Goal: Task Accomplishment & Management: Manage account settings

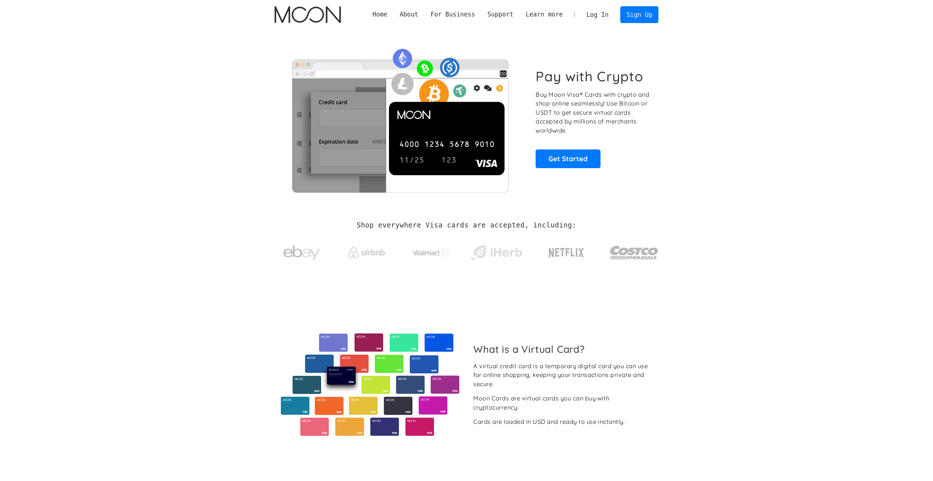
click at [596, 15] on link "Log In" at bounding box center [597, 15] width 34 height 16
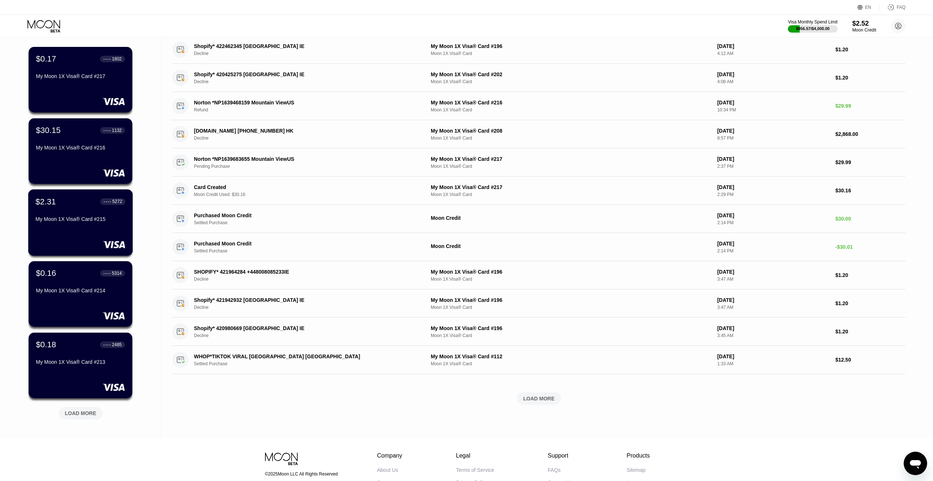
scroll to position [110, 0]
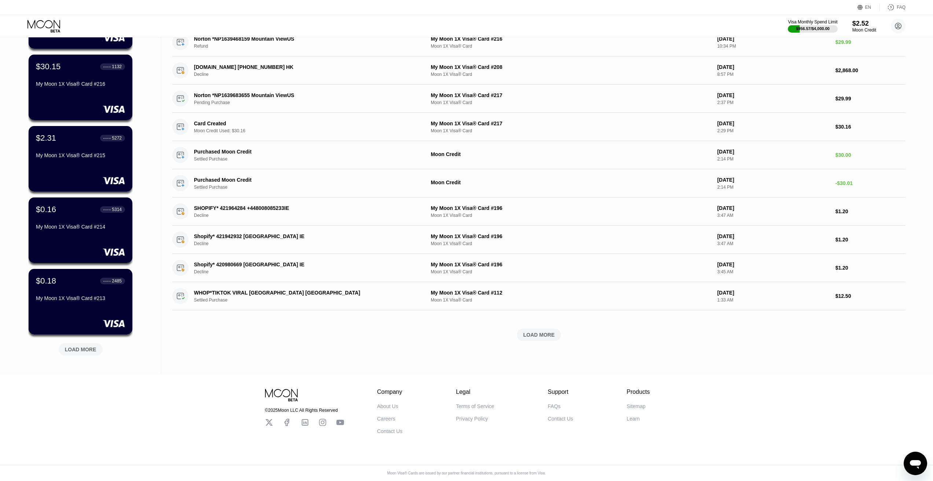
click at [88, 353] on div "LOAD MORE" at bounding box center [81, 350] width 32 height 7
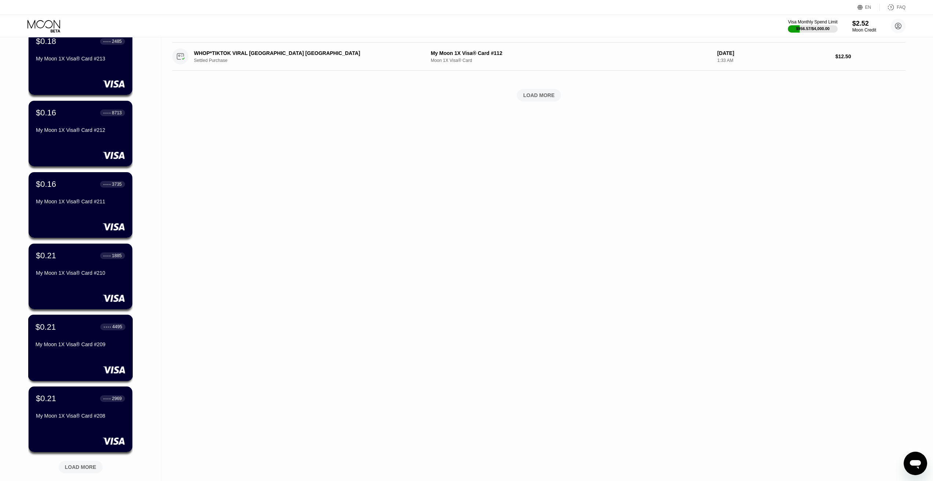
scroll to position [473, 0]
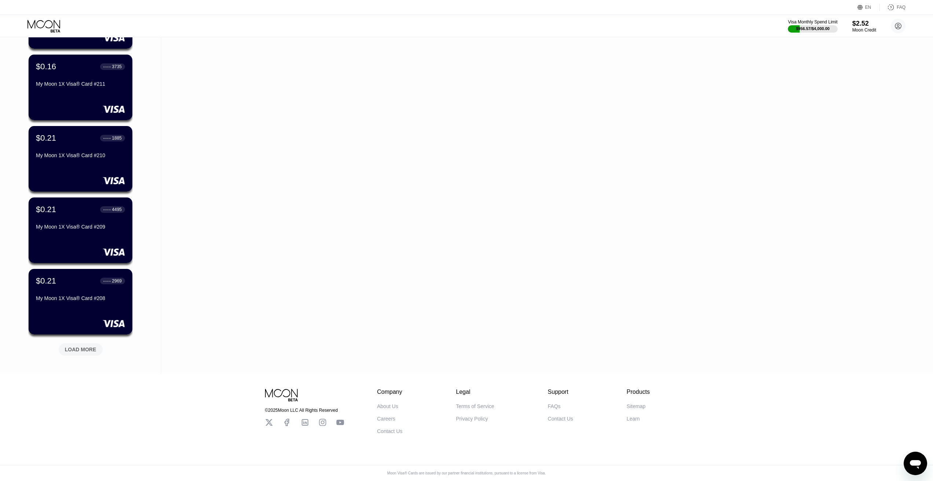
click at [81, 347] on div "LOAD MORE" at bounding box center [81, 350] width 32 height 7
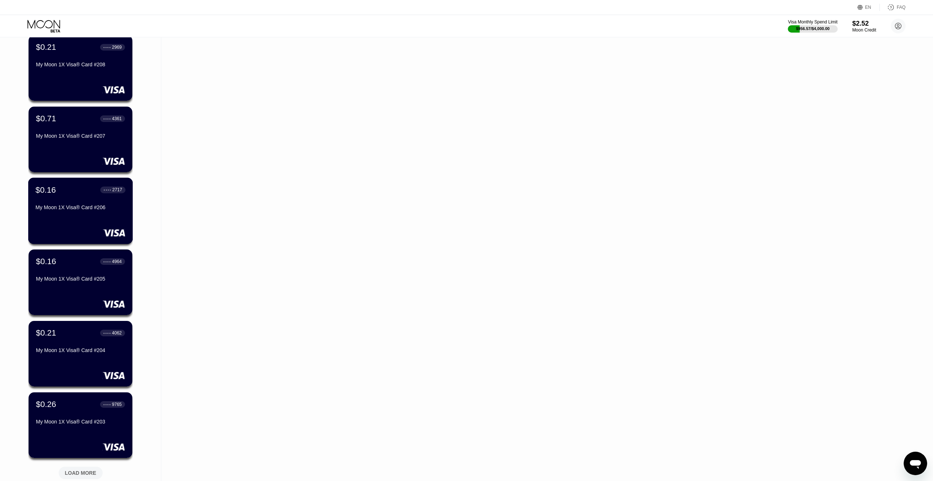
scroll to position [767, 0]
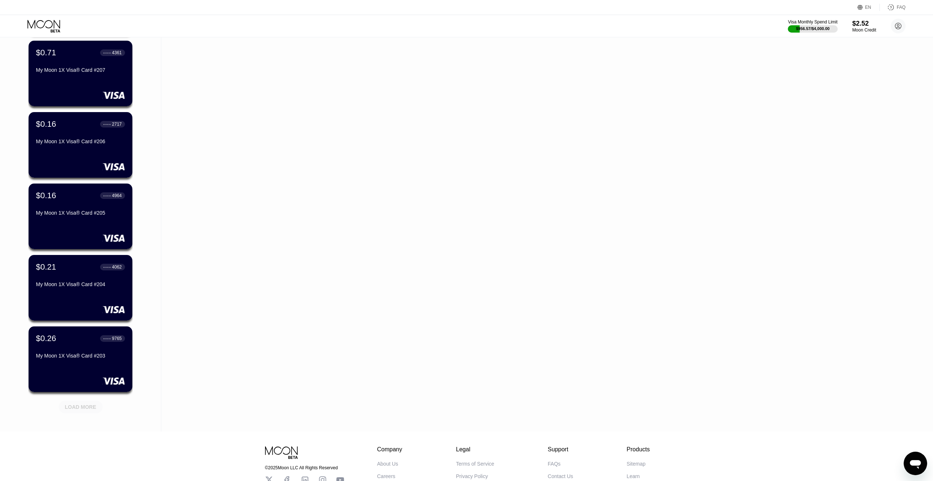
click at [83, 405] on div "LOAD MORE" at bounding box center [81, 407] width 32 height 7
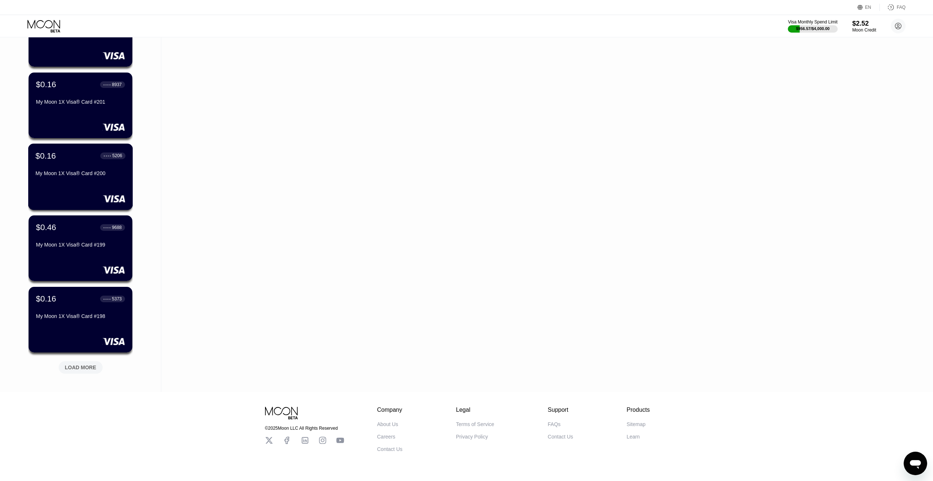
scroll to position [1170, 0]
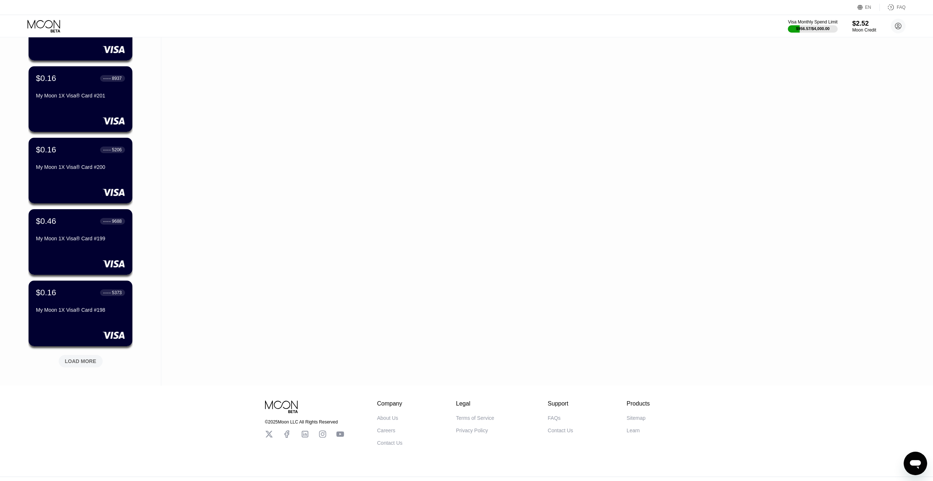
click at [87, 367] on div "LOAD MORE" at bounding box center [81, 361] width 44 height 12
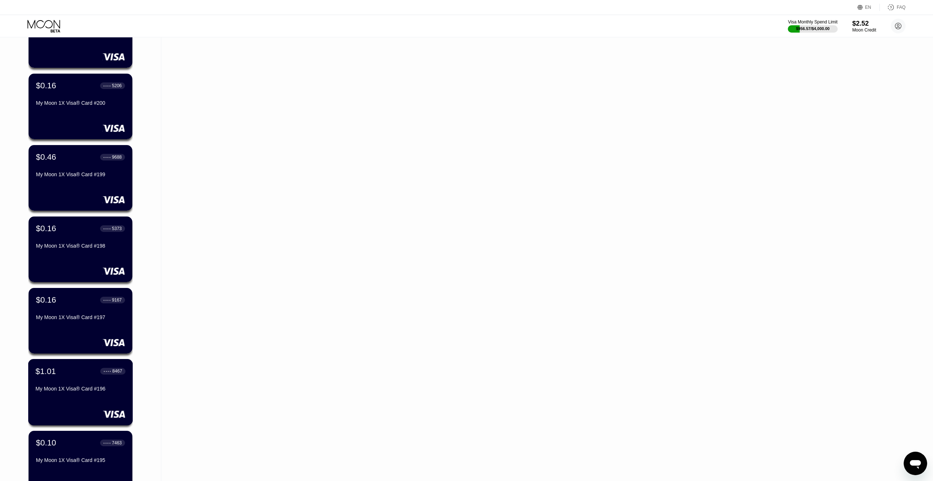
scroll to position [1317, 0]
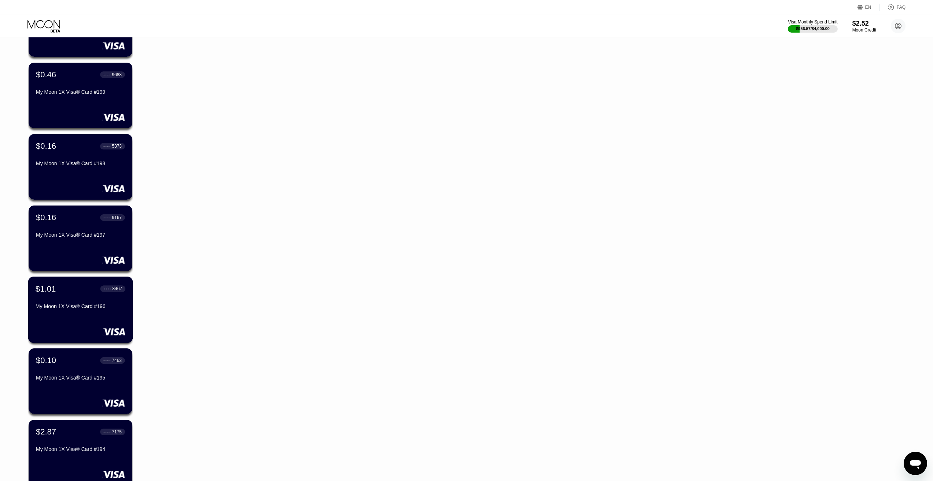
click at [85, 312] on div "My Moon 1X Visa® Card #196" at bounding box center [81, 308] width 90 height 9
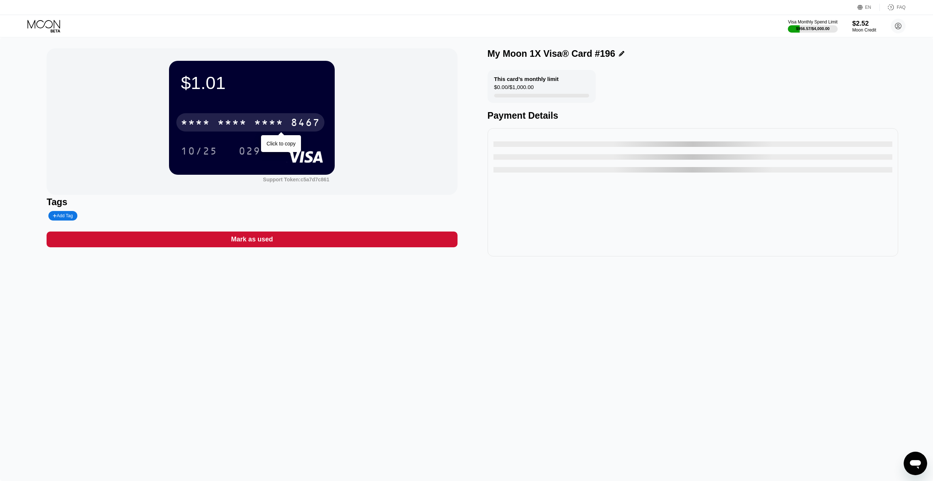
click at [248, 123] on div "* * * * * * * * * * * * 8467" at bounding box center [250, 122] width 148 height 18
